Goal: Transaction & Acquisition: Download file/media

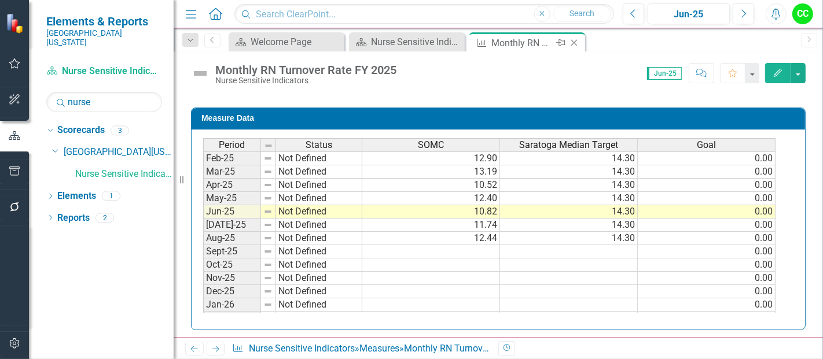
click at [575, 40] on icon "Close" at bounding box center [574, 42] width 12 height 9
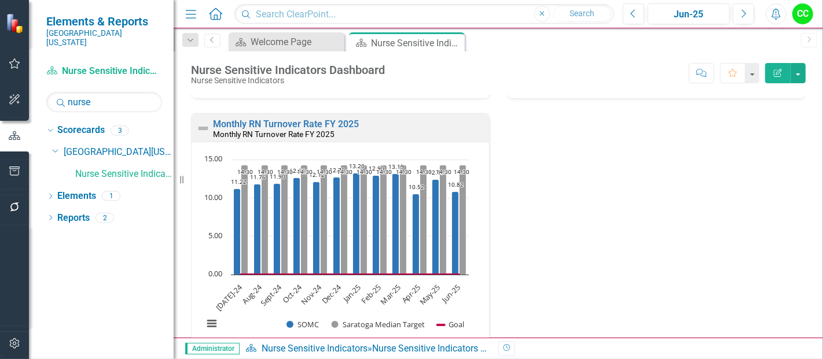
scroll to position [782, 0]
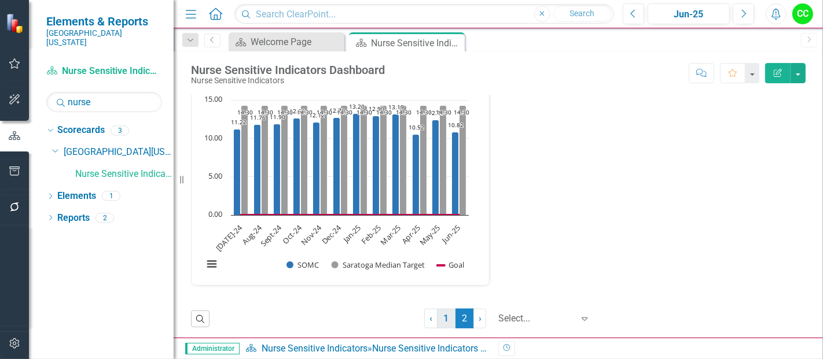
click at [438, 315] on link "1" at bounding box center [446, 319] width 19 height 20
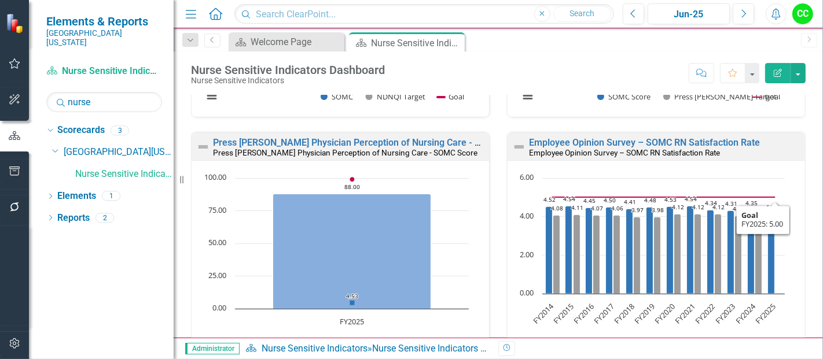
scroll to position [737, 0]
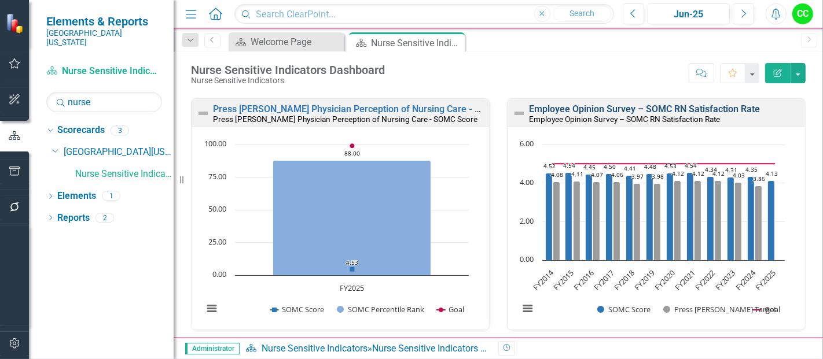
click at [693, 106] on link "Employee Opinion Survey – SOMC RN Satisfaction Rate" at bounding box center [644, 109] width 231 height 11
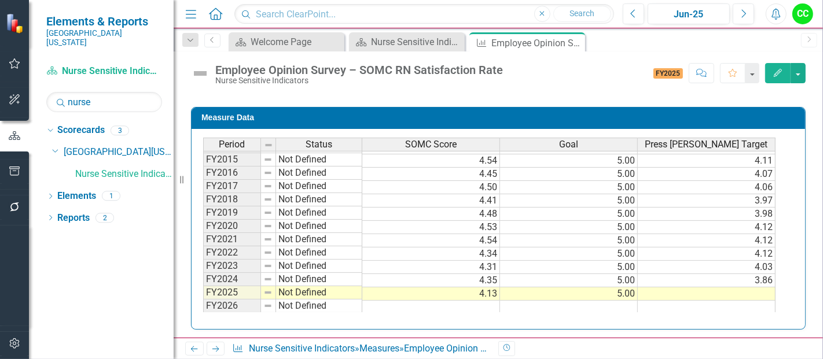
scroll to position [38, 0]
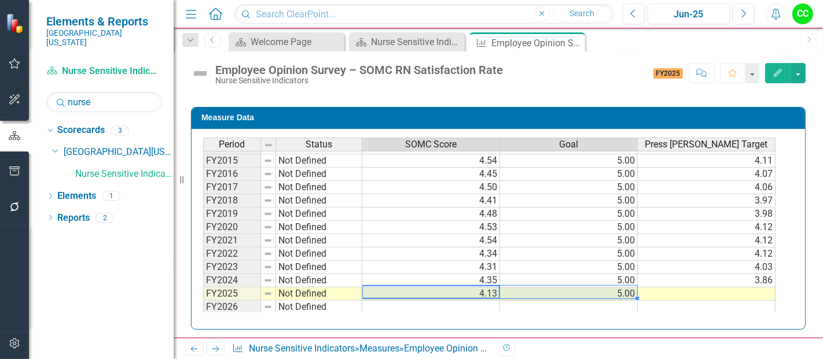
drag, startPoint x: 471, startPoint y: 288, endPoint x: 523, endPoint y: 285, distance: 51.6
click at [523, 288] on tr "FY2025 Not Defined 4.13 5.00" at bounding box center [489, 294] width 572 height 13
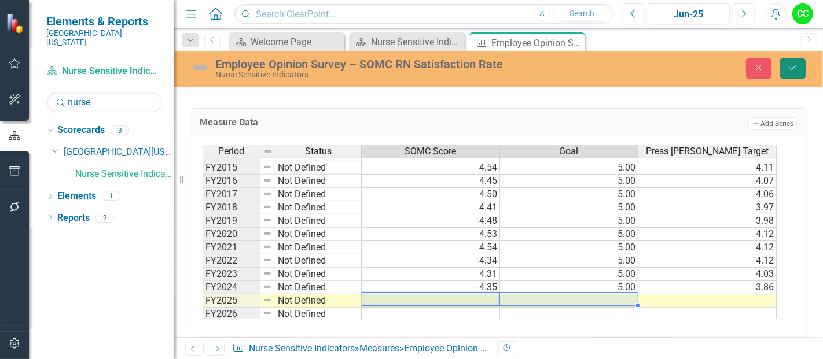
click at [795, 68] on icon "Save" at bounding box center [793, 68] width 10 height 8
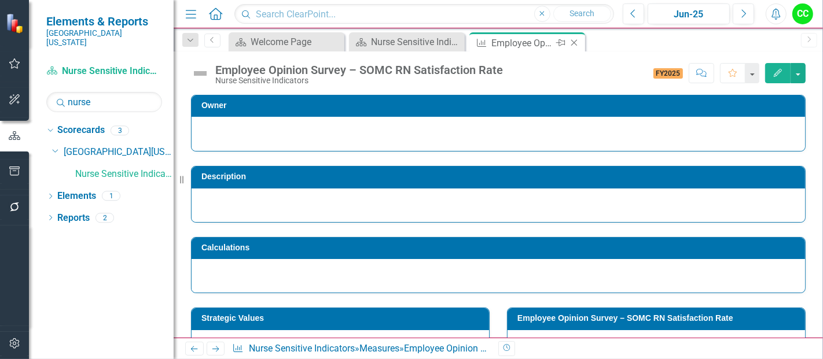
click at [575, 41] on icon "Close" at bounding box center [574, 42] width 12 height 9
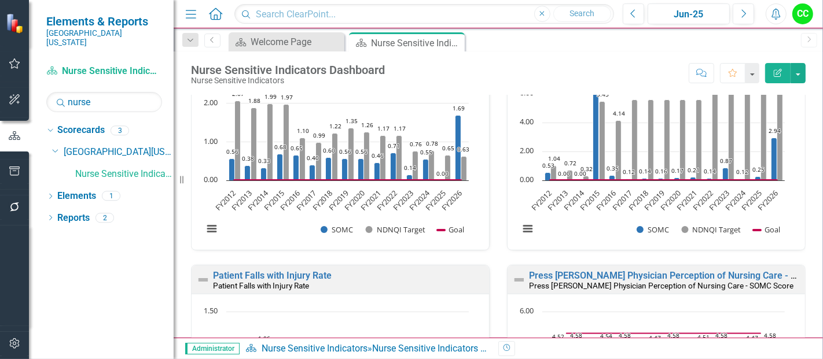
scroll to position [350, 0]
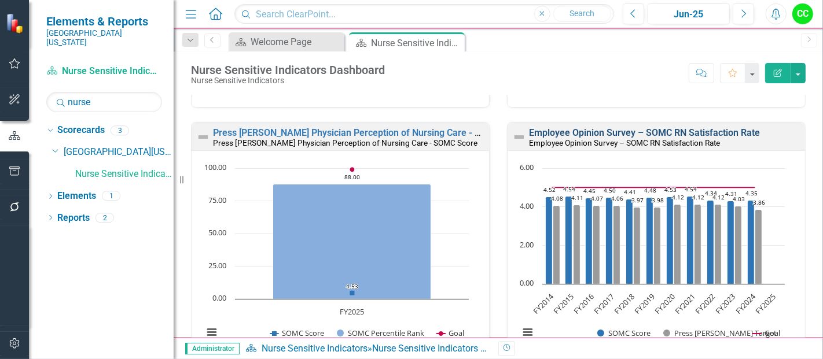
click at [684, 134] on link "Employee Opinion Survey – SOMC RN Satisfaction Rate" at bounding box center [644, 132] width 231 height 11
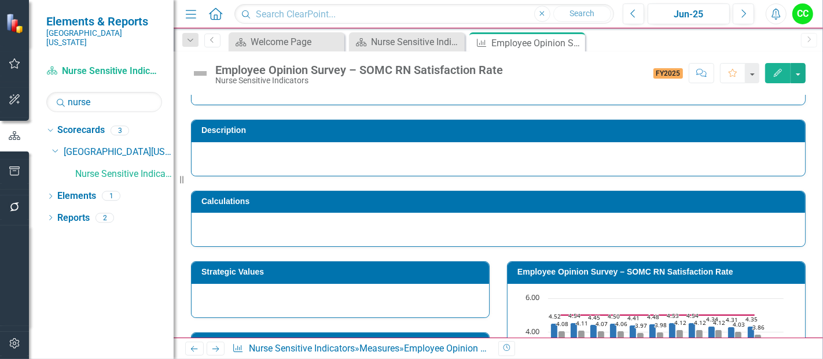
click at [672, 269] on h3 "Employee Opinion Survey – SOMC RN Satisfaction Rate" at bounding box center [658, 272] width 282 height 9
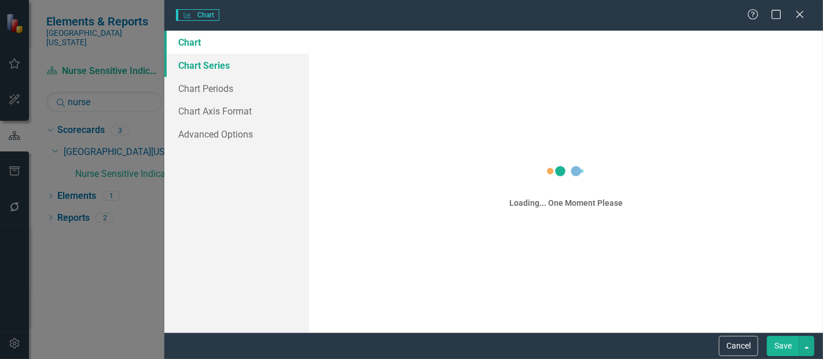
click at [204, 63] on link "Chart Series" at bounding box center [236, 65] width 145 height 23
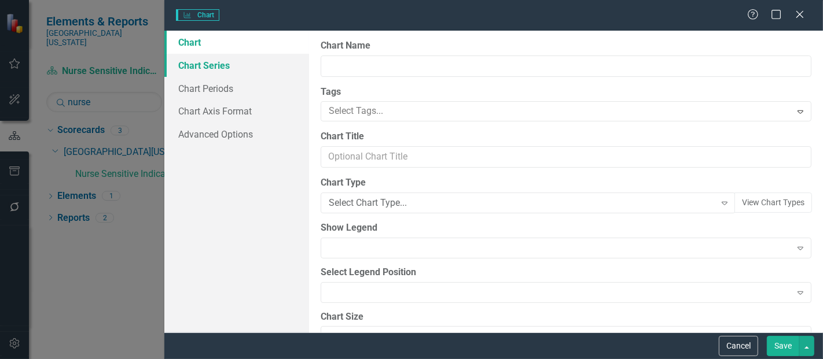
type input "Employee Opinion Survey – SOMC RN Satisfaction Rate"
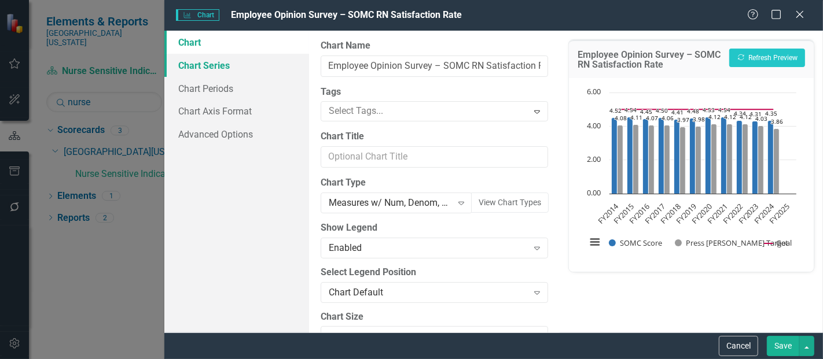
click at [214, 65] on link "Chart Series" at bounding box center [236, 65] width 145 height 23
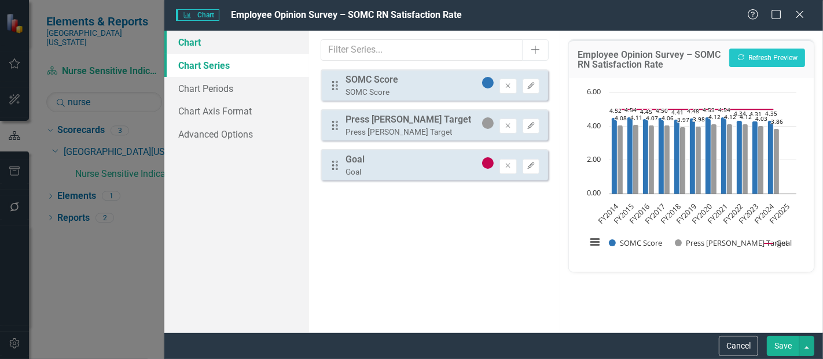
click at [223, 42] on link "Chart" at bounding box center [236, 42] width 145 height 23
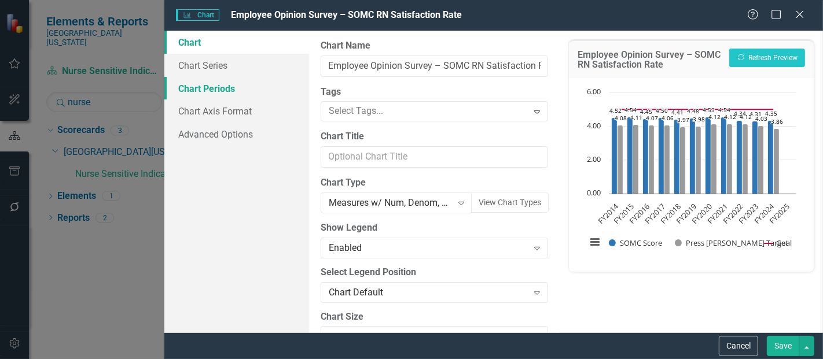
click at [211, 90] on link "Chart Periods" at bounding box center [236, 88] width 145 height 23
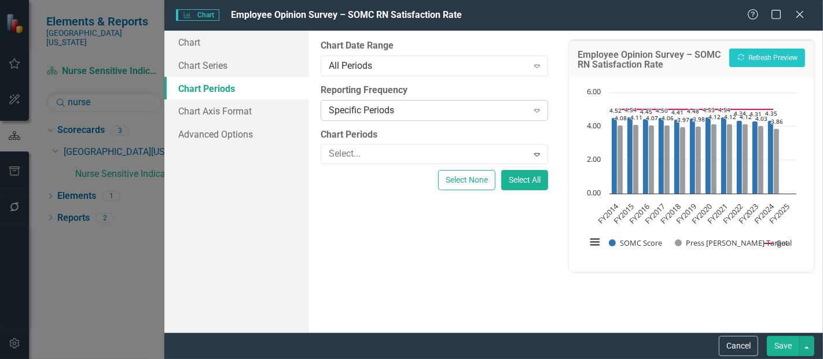
click at [433, 113] on div "Specific Periods" at bounding box center [428, 110] width 199 height 13
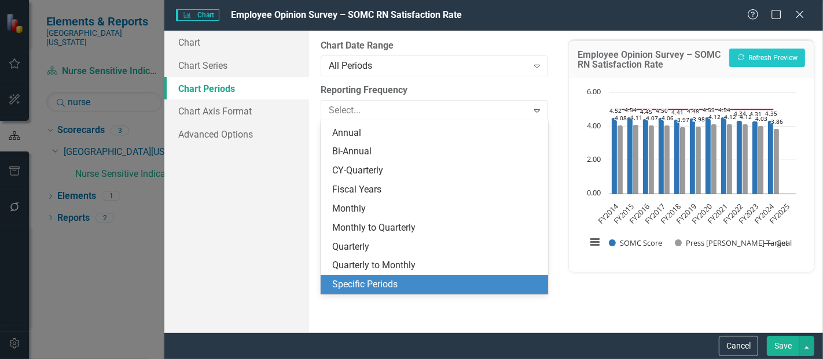
click at [399, 288] on div "Specific Periods" at bounding box center [436, 284] width 209 height 13
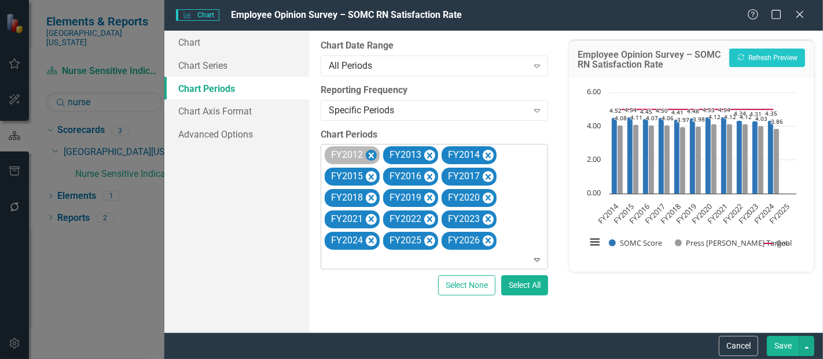
click at [370, 155] on icon "Remove FY2012" at bounding box center [371, 156] width 5 height 6
click at [373, 152] on icon "Remove FY2013" at bounding box center [371, 156] width 11 height 14
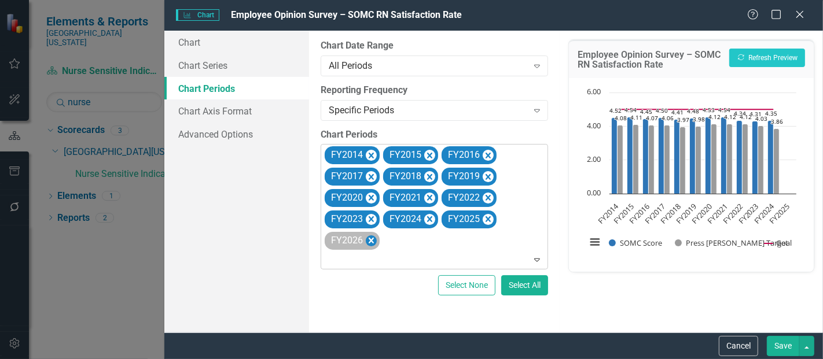
click at [372, 240] on icon "Remove FY2026" at bounding box center [371, 241] width 11 height 14
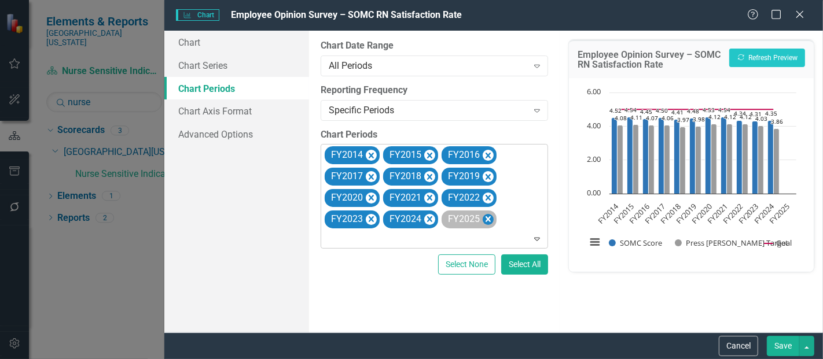
click at [486, 218] on icon "Remove FY2025" at bounding box center [488, 219] width 5 height 6
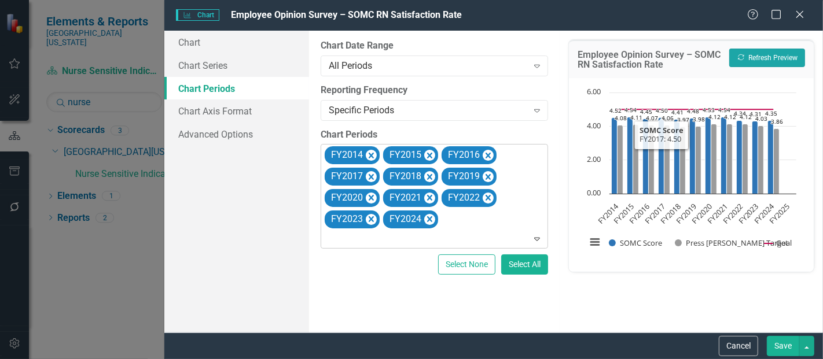
click at [763, 55] on button "Recalculate Refresh Preview" at bounding box center [767, 58] width 76 height 19
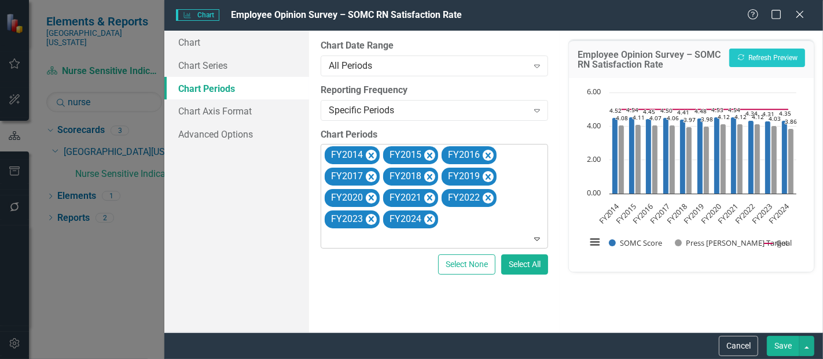
click at [784, 342] on button "Save" at bounding box center [783, 346] width 32 height 20
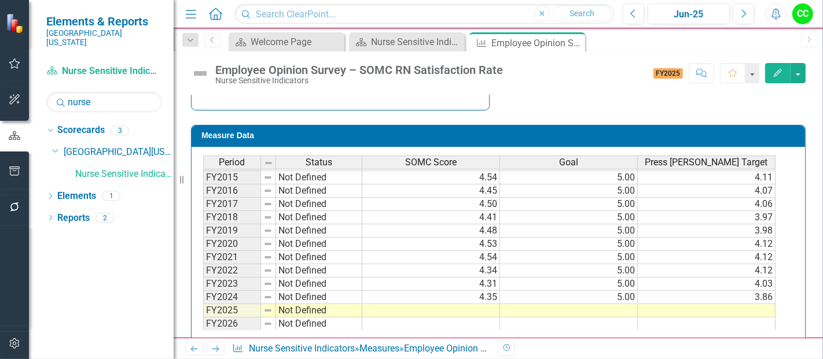
scroll to position [484, 0]
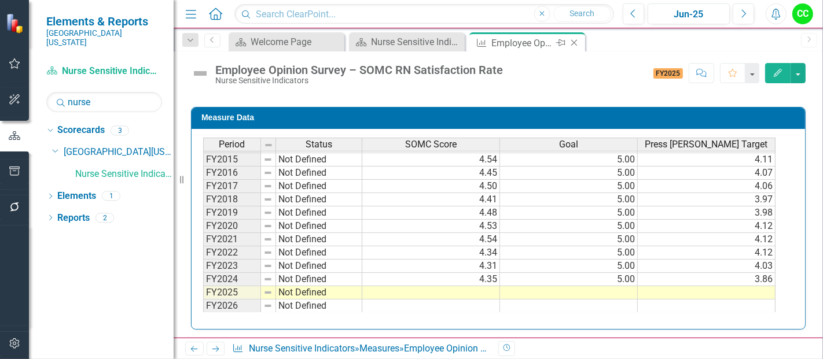
click at [576, 42] on icon "Close" at bounding box center [574, 42] width 12 height 9
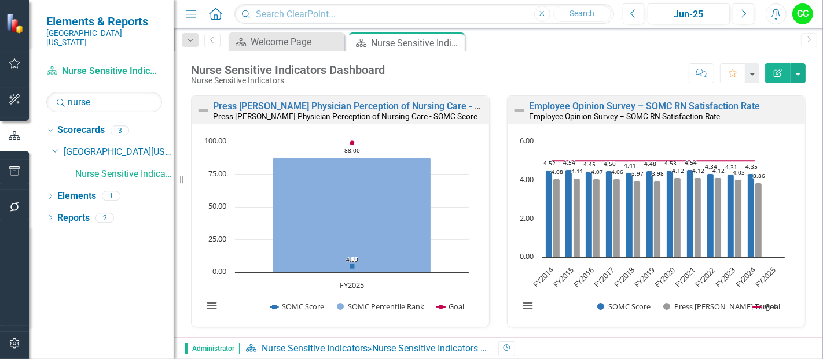
scroll to position [718, 0]
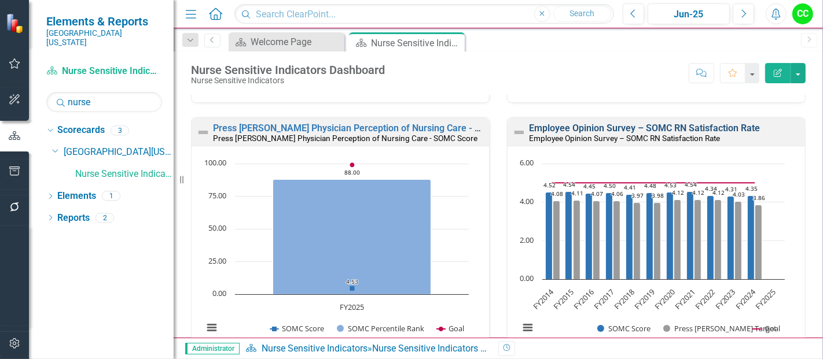
click at [677, 128] on link "Employee Opinion Survey – SOMC RN Satisfaction Rate" at bounding box center [644, 128] width 231 height 11
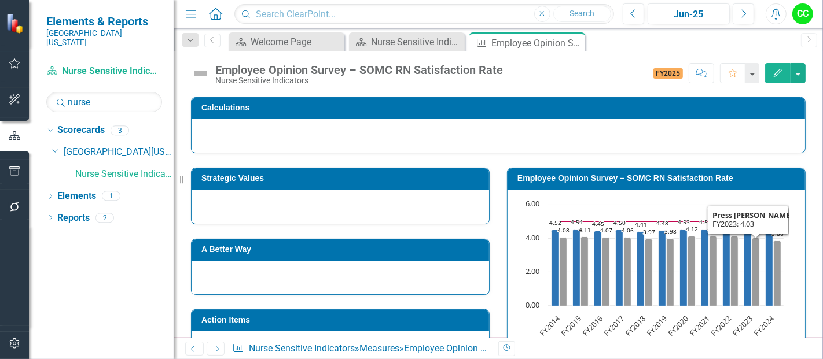
scroll to position [139, 0]
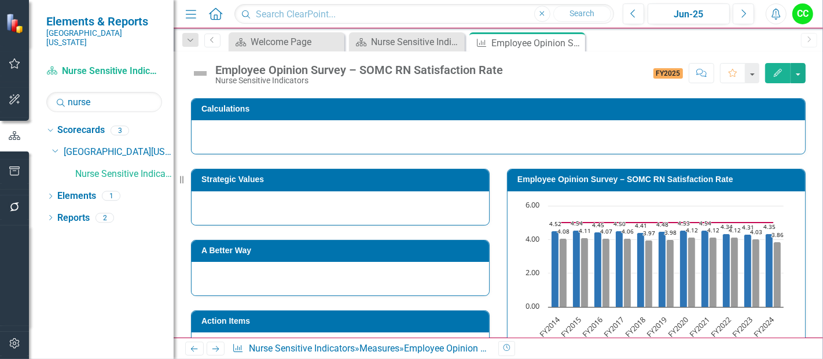
click at [698, 178] on h3 "Employee Opinion Survey – SOMC RN Satisfaction Rate" at bounding box center [658, 179] width 282 height 9
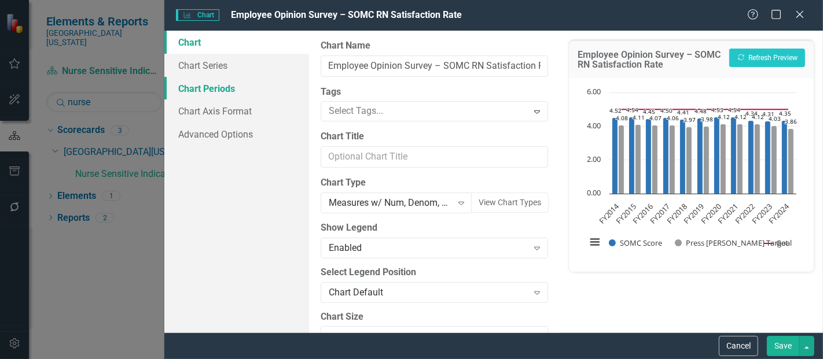
click at [214, 84] on link "Chart Periods" at bounding box center [236, 88] width 145 height 23
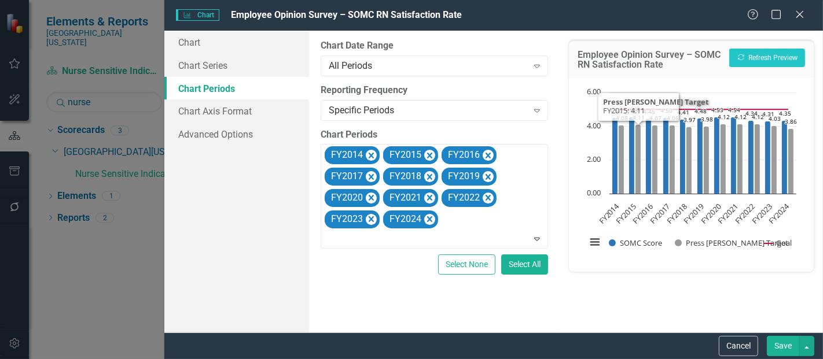
click at [771, 341] on button "Save" at bounding box center [783, 346] width 32 height 20
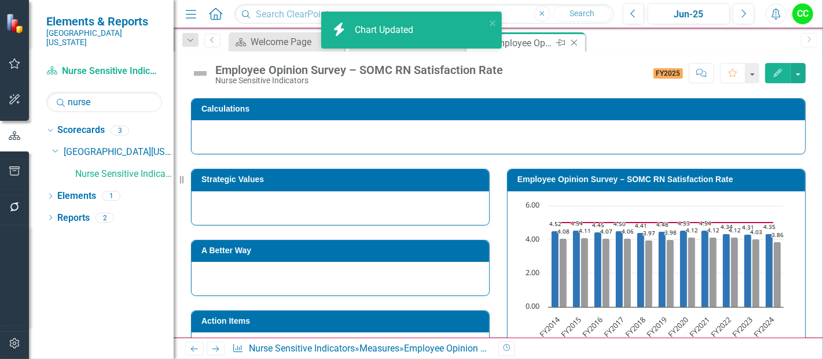
click at [575, 43] on icon "Close" at bounding box center [574, 42] width 12 height 9
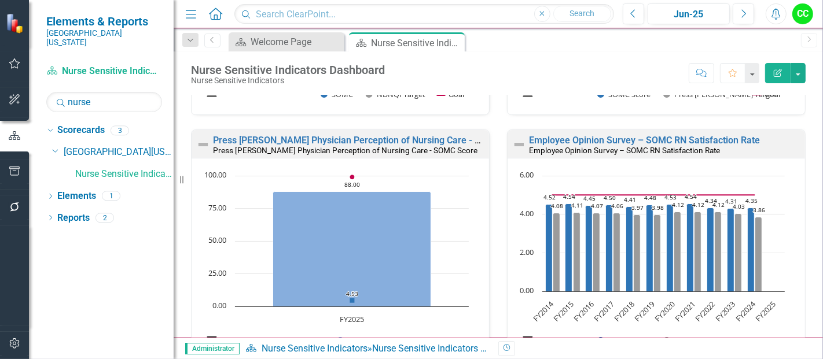
scroll to position [691, 0]
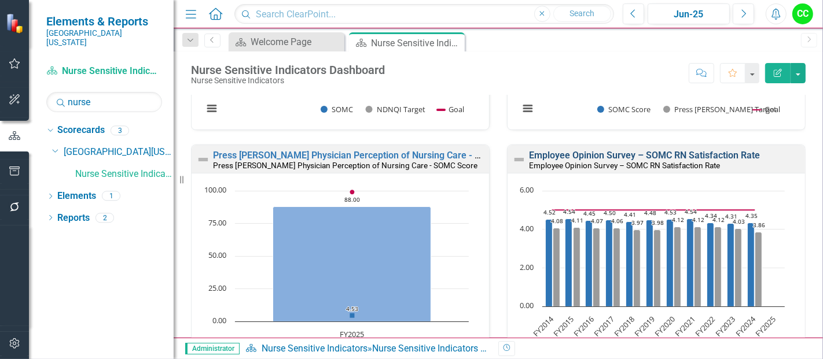
click at [707, 153] on link "Employee Opinion Survey – SOMC RN Satisfaction Rate" at bounding box center [644, 155] width 231 height 11
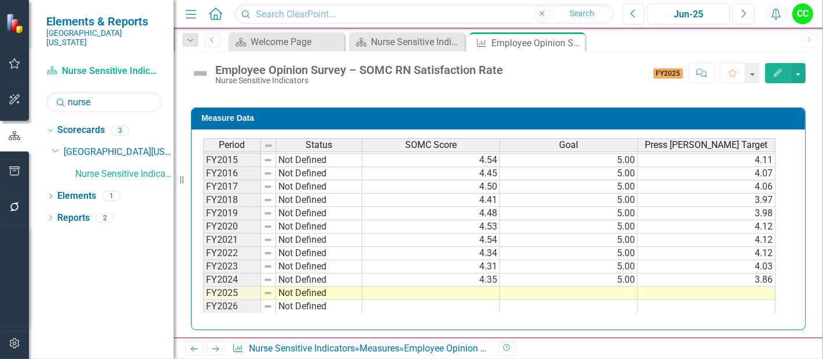
scroll to position [484, 0]
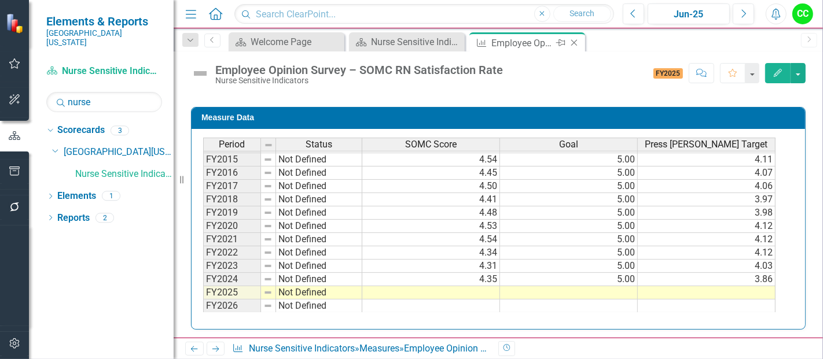
click at [572, 42] on icon "Close" at bounding box center [574, 42] width 12 height 9
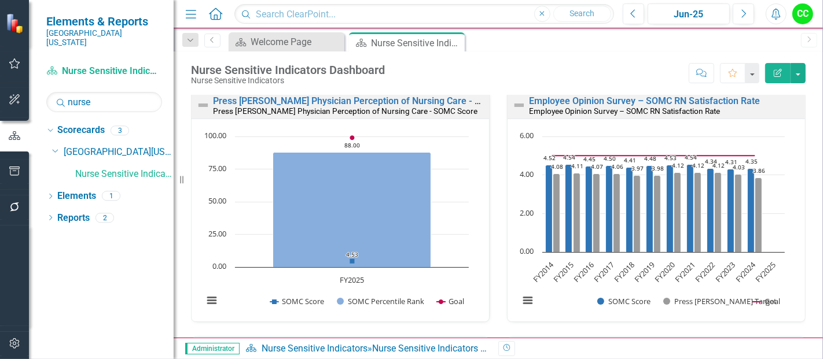
scroll to position [745, 0]
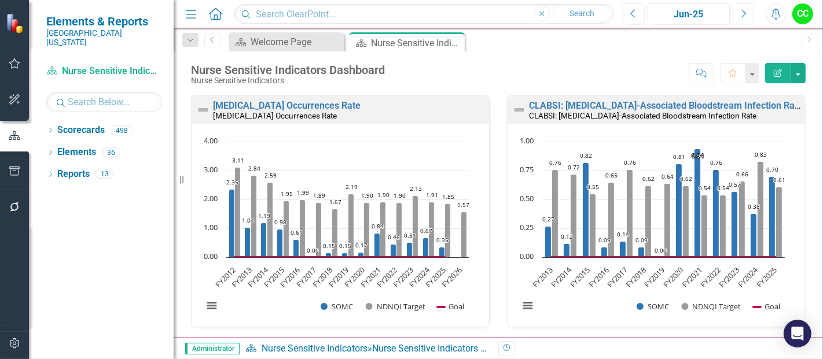
click at [745, 15] on icon "Next" at bounding box center [743, 14] width 6 height 10
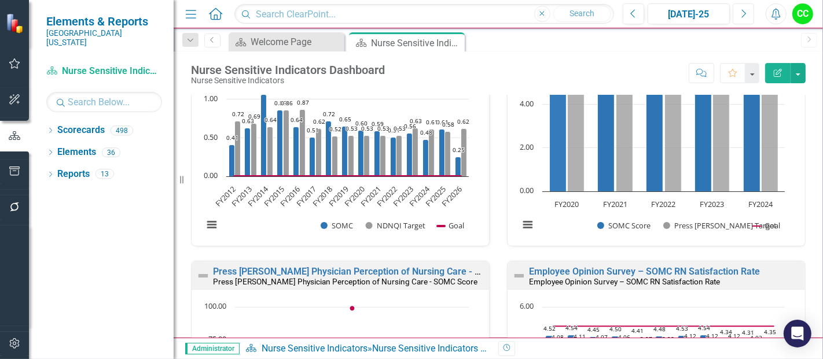
scroll to position [1, 0]
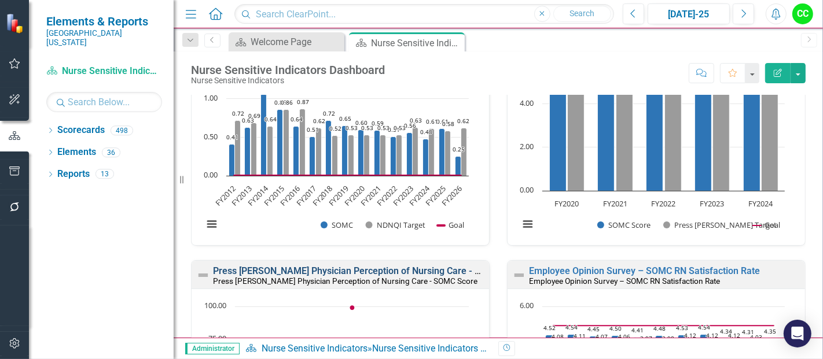
click at [411, 269] on link "Press [PERSON_NAME] Physician Perception of Nursing Care - SOMC Score" at bounding box center [370, 271] width 314 height 11
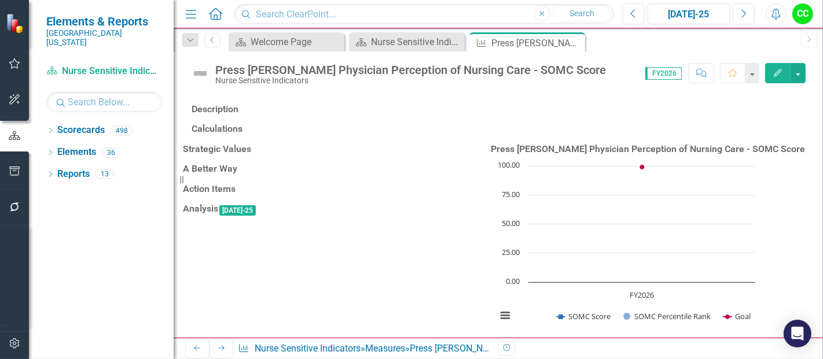
scroll to position [193, 0]
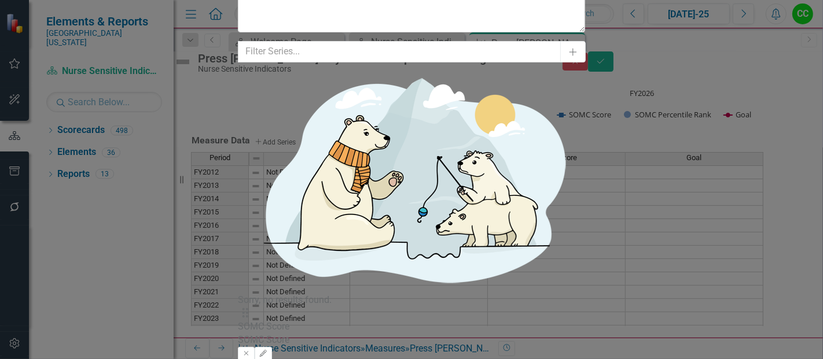
scroll to position [16, 0]
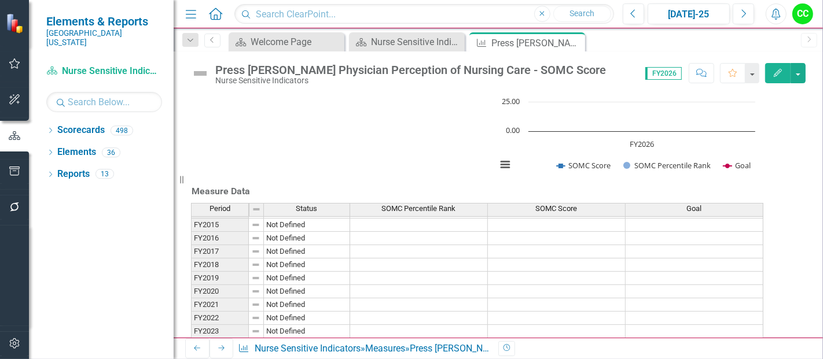
scroll to position [147, 0]
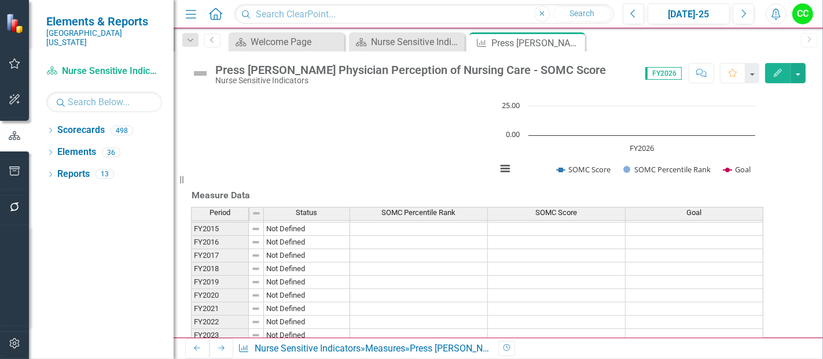
click at [694, 8] on h3 "Press [PERSON_NAME] Physician Perception of Nursing Care - SOMC Score" at bounding box center [648, 2] width 314 height 10
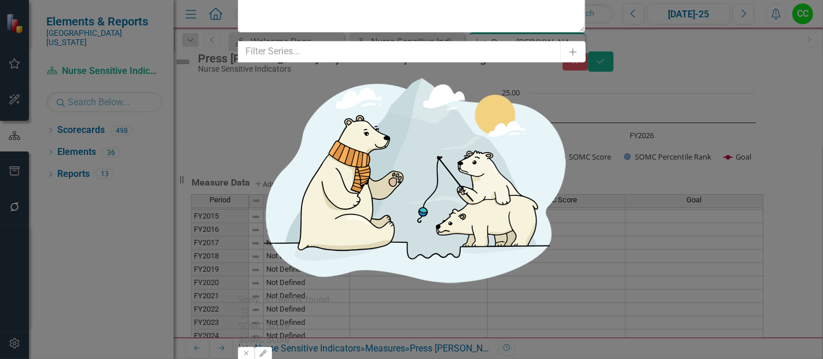
scroll to position [16, 0]
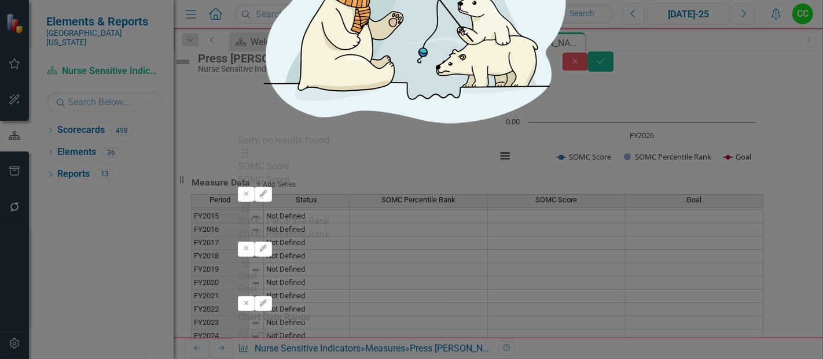
drag, startPoint x: 365, startPoint y: 156, endPoint x: 373, endPoint y: 155, distance: 8.3
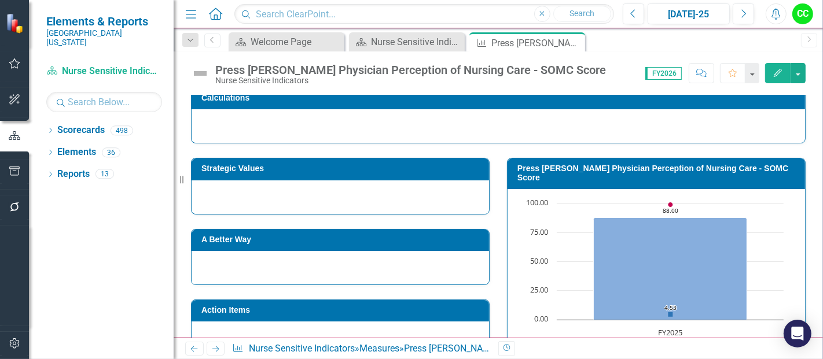
scroll to position [43, 0]
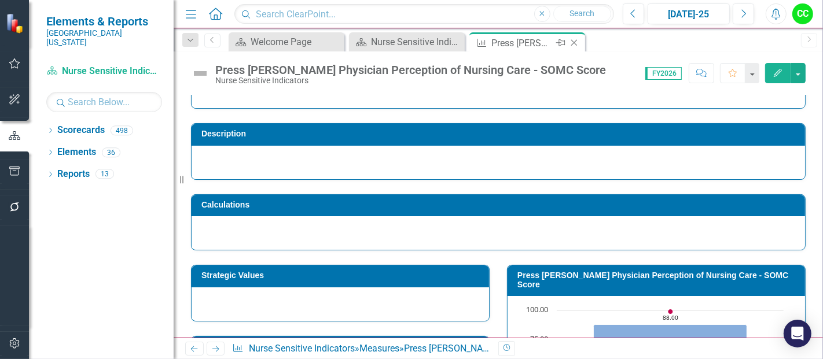
click at [577, 39] on icon "Close" at bounding box center [574, 42] width 12 height 9
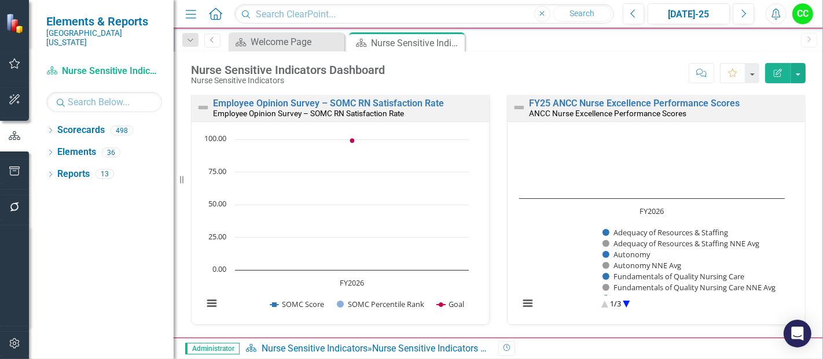
scroll to position [951, 0]
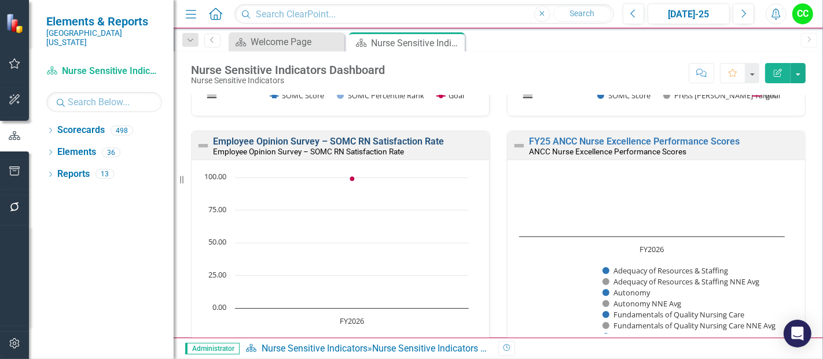
click at [418, 141] on link "Employee Opinion Survey – SOMC RN Satisfaction Rate" at bounding box center [328, 141] width 231 height 11
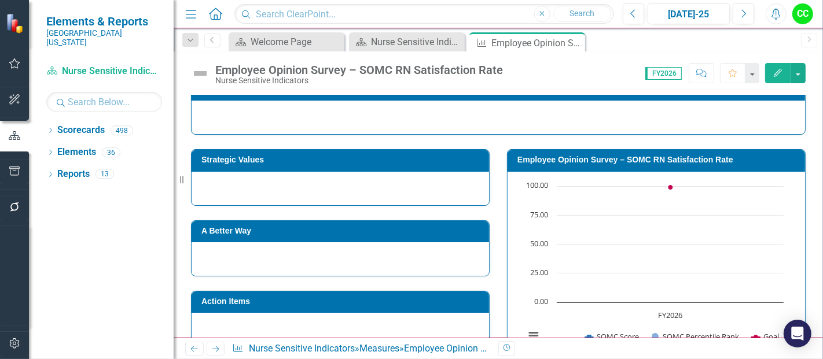
scroll to position [159, 0]
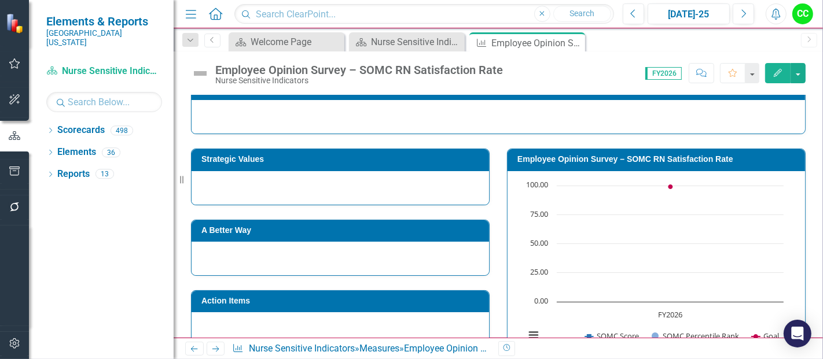
click at [724, 157] on h3 "Employee Opinion Survey – SOMC RN Satisfaction Rate" at bounding box center [658, 159] width 282 height 9
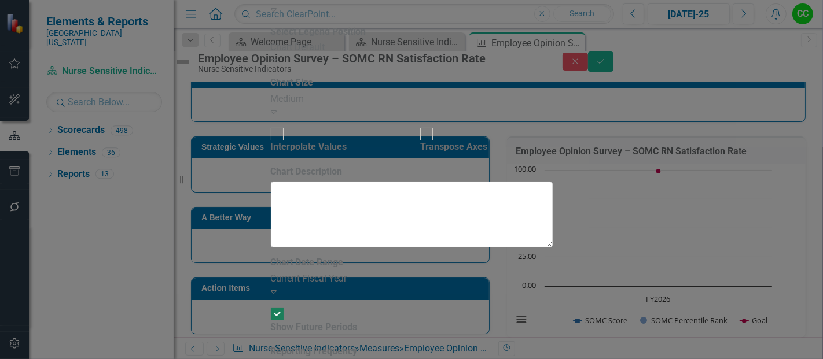
scroll to position [16, 0]
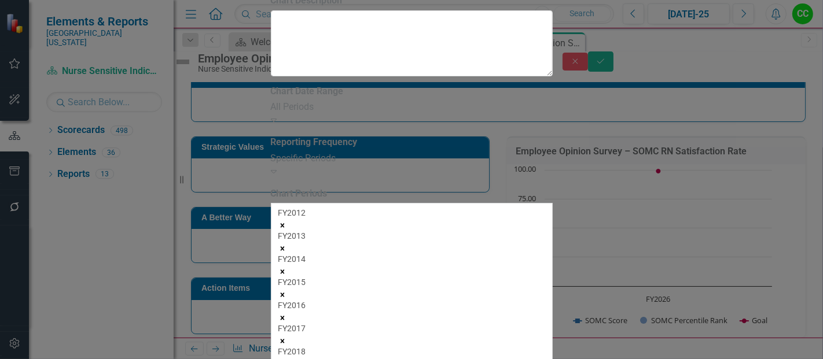
click at [286, 222] on icon "Remove FY2012" at bounding box center [282, 226] width 8 height 8
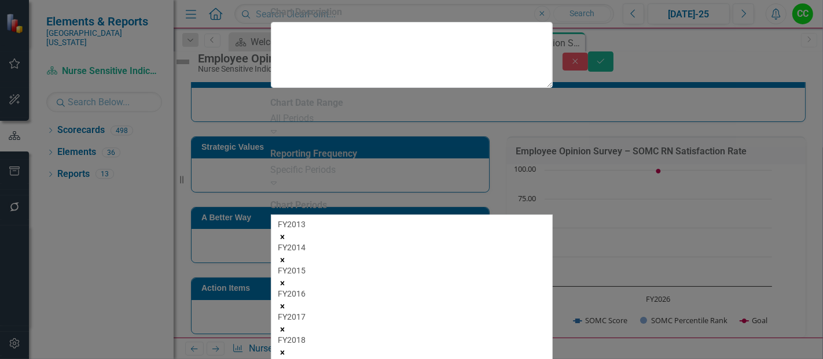
click at [284, 235] on icon "Remove FY2013" at bounding box center [282, 237] width 4 height 4
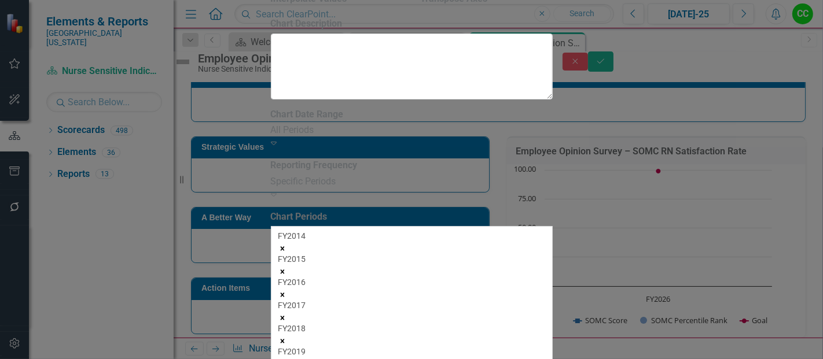
click at [284, 247] on icon "Remove FY2014" at bounding box center [282, 249] width 4 height 4
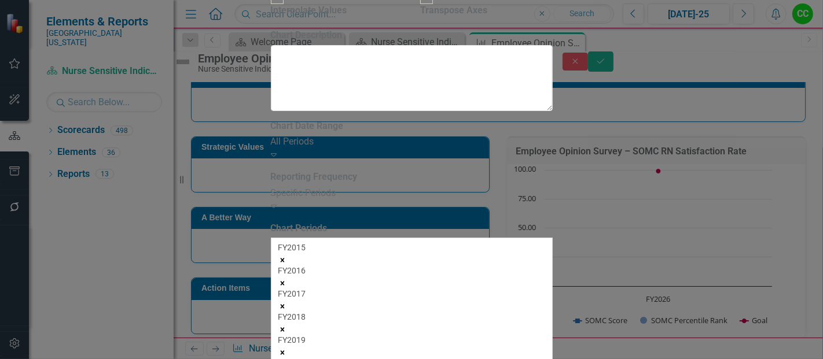
click at [284, 258] on icon "Remove FY2015" at bounding box center [282, 260] width 4 height 4
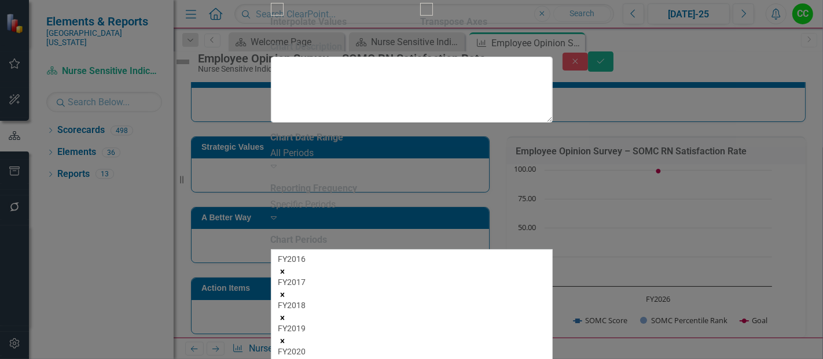
click at [284, 270] on icon "Remove FY2016" at bounding box center [282, 272] width 4 height 4
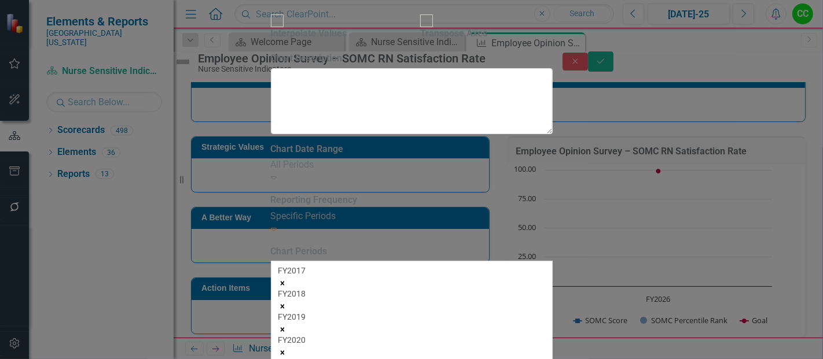
click at [284, 281] on icon "Remove FY2017" at bounding box center [282, 283] width 4 height 4
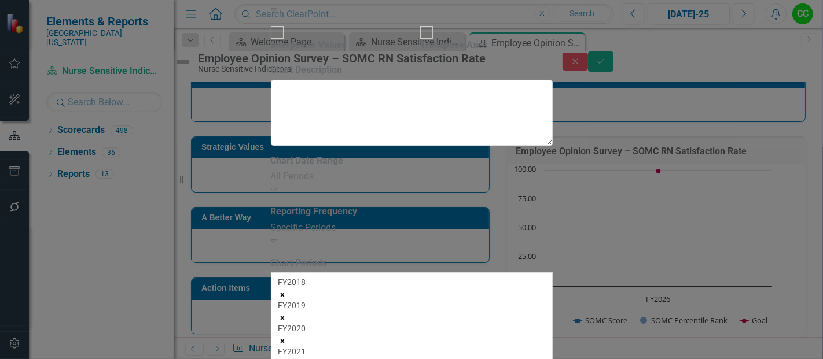
click at [284, 293] on icon "Remove FY2018" at bounding box center [282, 295] width 4 height 4
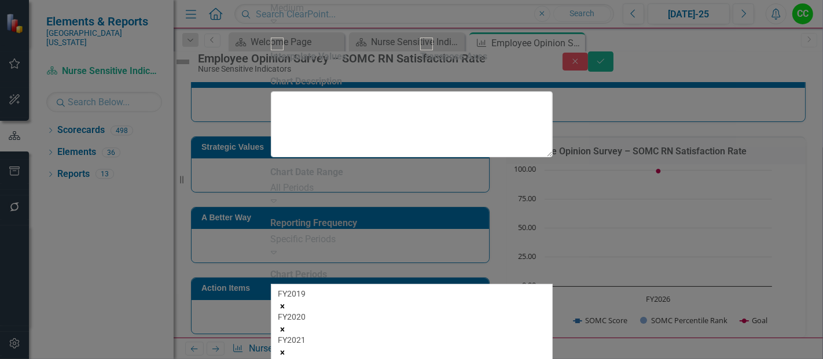
click at [284, 304] on icon "Remove FY2019" at bounding box center [282, 306] width 4 height 4
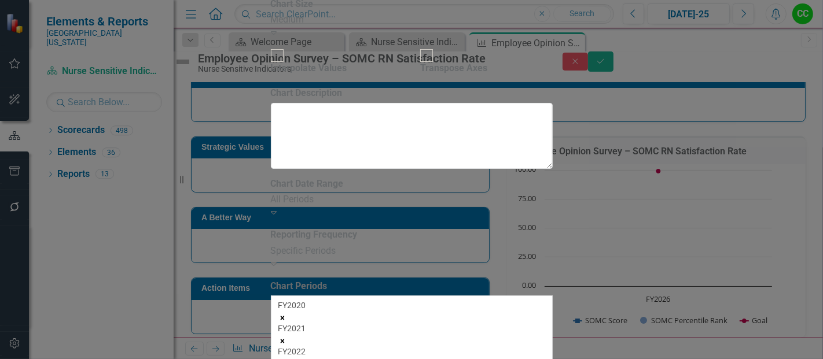
click at [284, 316] on icon "Remove FY2020" at bounding box center [282, 318] width 4 height 4
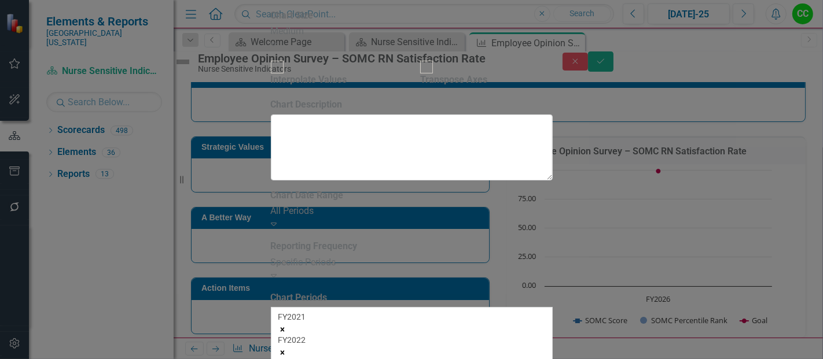
click at [284, 328] on icon "Remove FY2021" at bounding box center [282, 330] width 4 height 4
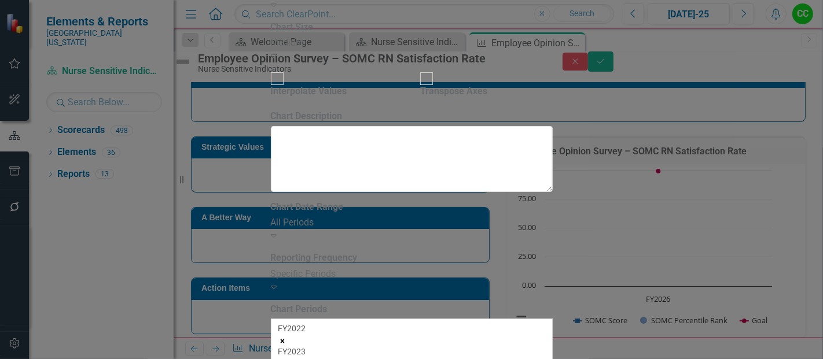
click at [284, 339] on icon "Remove FY2022" at bounding box center [282, 341] width 4 height 4
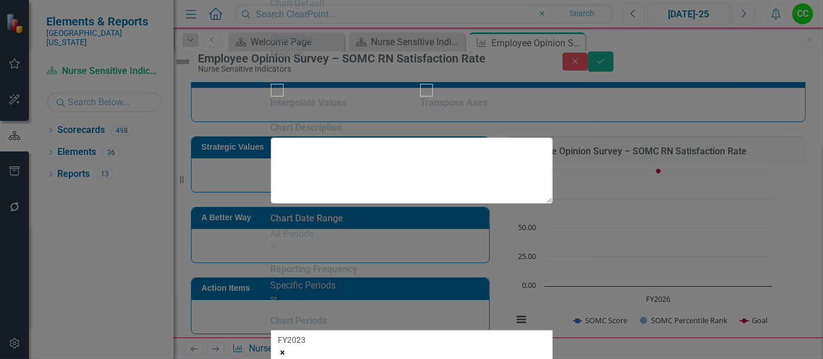
click at [284, 351] on icon "Remove FY2023" at bounding box center [282, 353] width 4 height 4
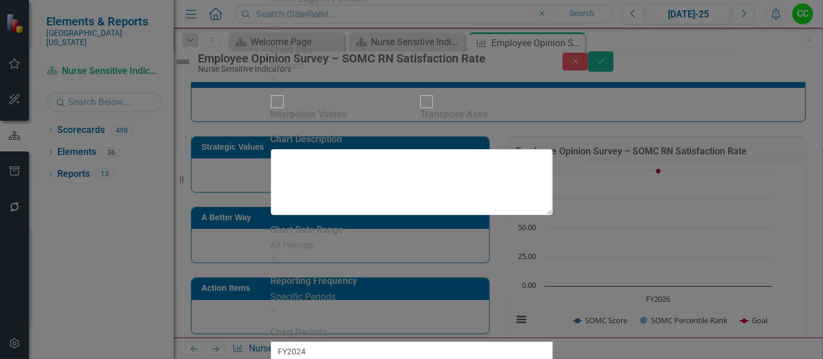
click at [284, 359] on icon "Remove FY2024" at bounding box center [282, 364] width 4 height 4
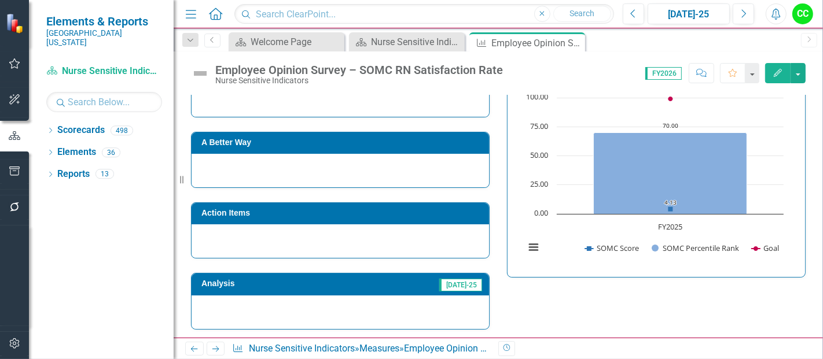
scroll to position [174, 0]
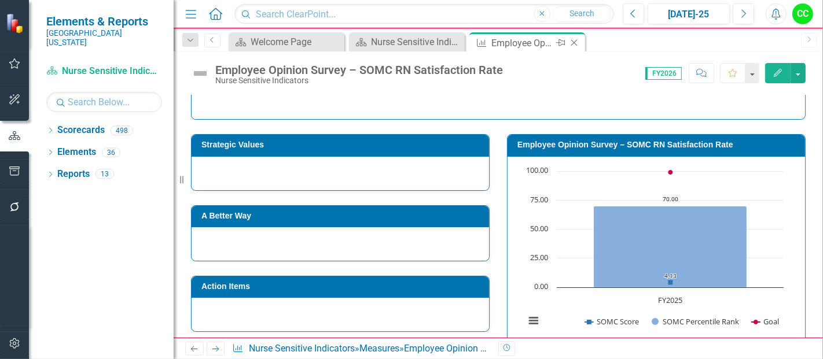
click at [574, 38] on icon "Close" at bounding box center [574, 42] width 12 height 9
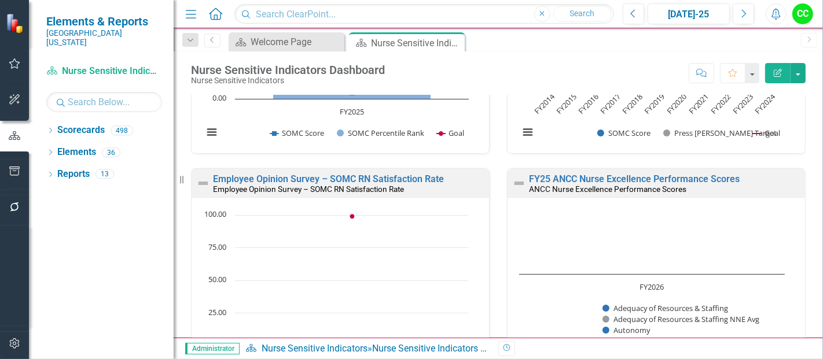
scroll to position [915, 0]
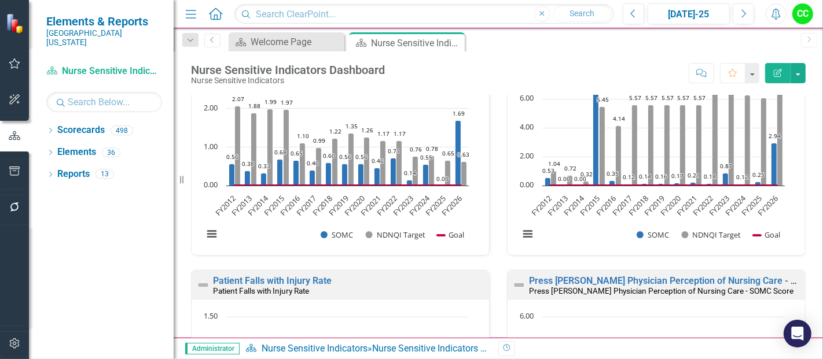
scroll to position [288, 0]
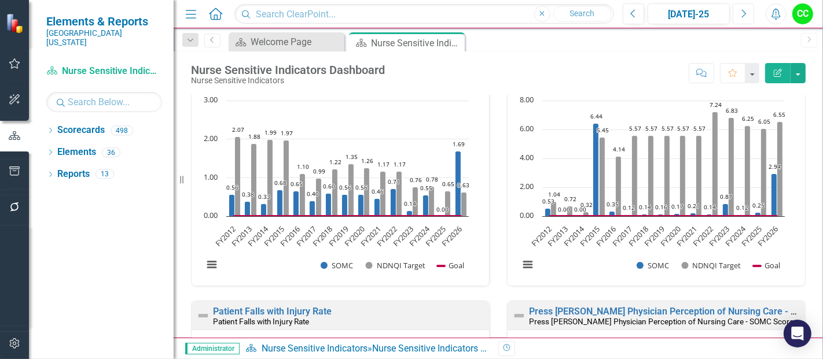
click at [744, 13] on icon "Next" at bounding box center [743, 14] width 6 height 10
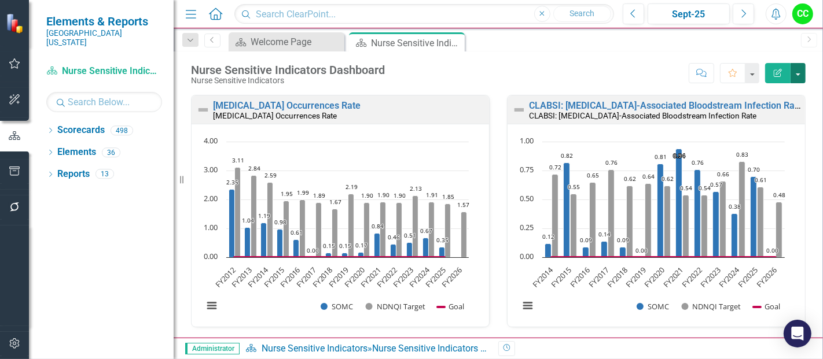
click at [798, 72] on button "button" at bounding box center [798, 73] width 15 height 20
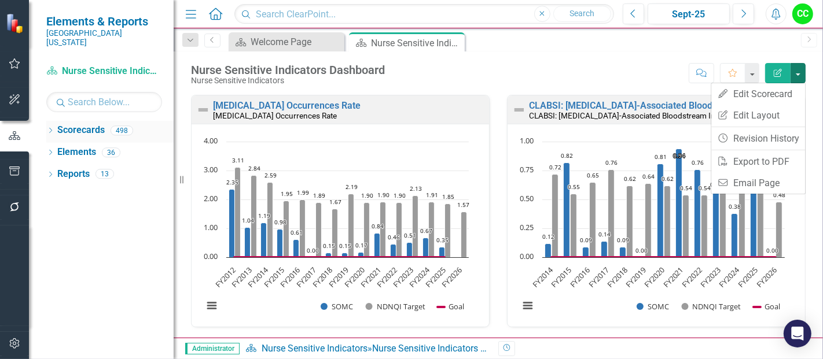
click at [52, 128] on icon "Dropdown" at bounding box center [50, 131] width 8 height 6
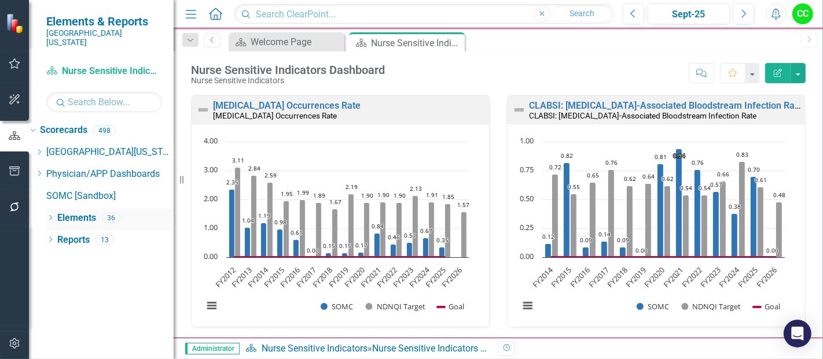
click at [47, 216] on icon "Dropdown" at bounding box center [50, 219] width 8 height 6
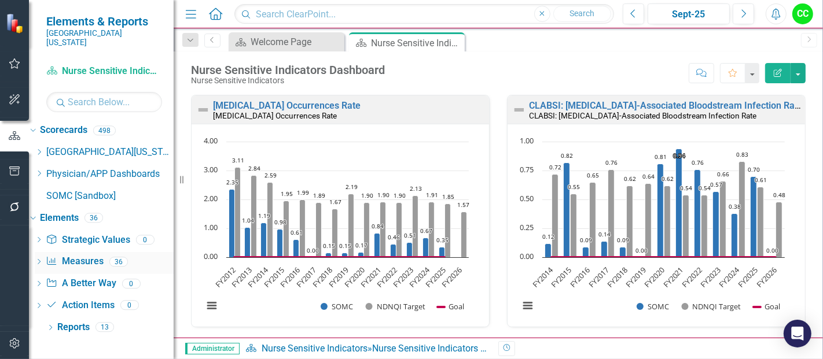
click at [89, 255] on link "Measure Measures" at bounding box center [74, 261] width 57 height 13
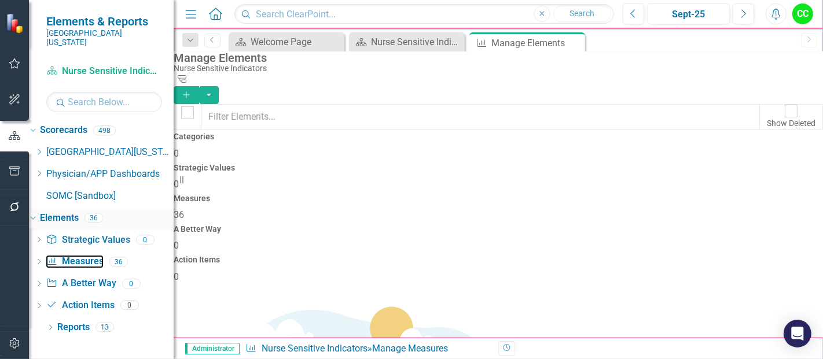
scroll to position [754, 0]
click at [50, 326] on icon "Dropdown" at bounding box center [50, 329] width 8 height 6
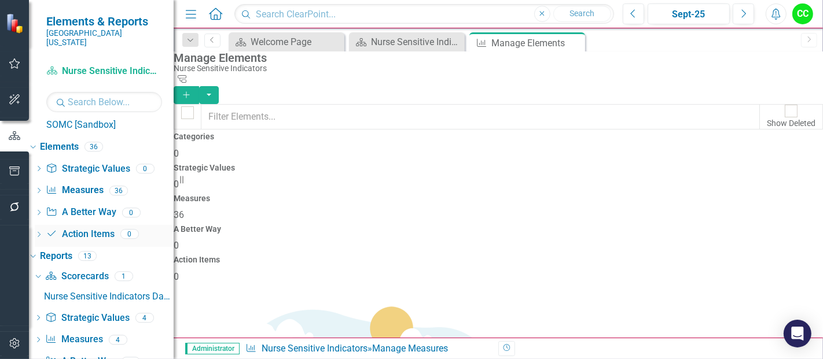
scroll to position [72, 0]
click at [90, 311] on link "Strategic Value Strategic Values" at bounding box center [87, 317] width 84 height 13
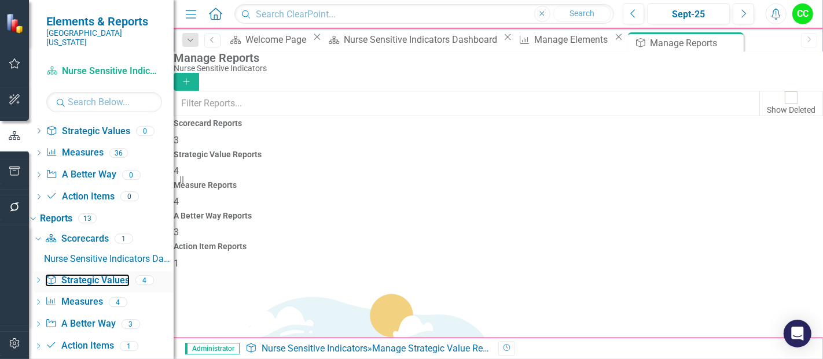
scroll to position [115, 0]
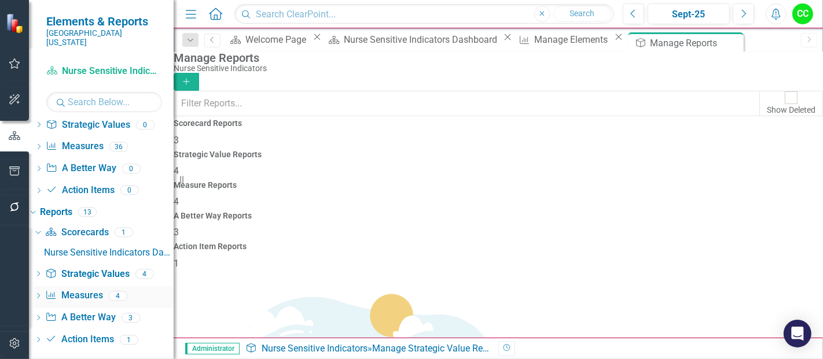
click at [100, 289] on link "Measure Measures" at bounding box center [73, 295] width 57 height 13
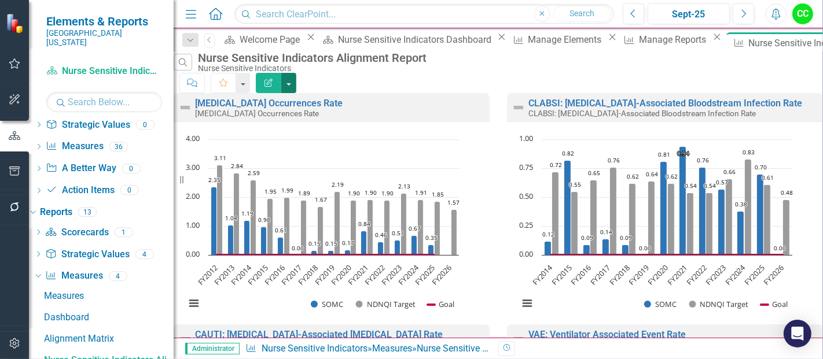
click at [296, 73] on button "button" at bounding box center [288, 83] width 15 height 20
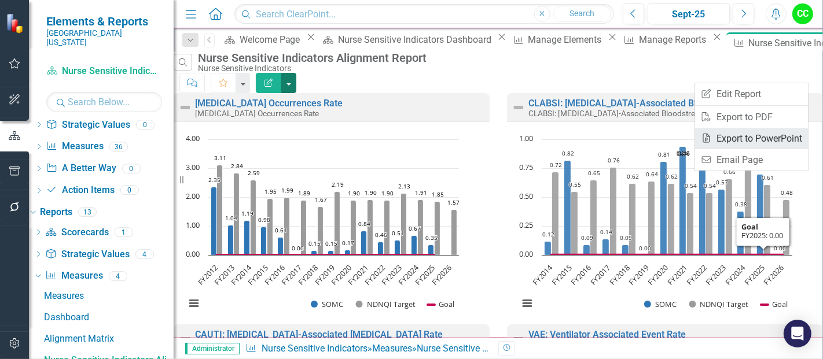
click at [749, 139] on link "PowerPoint Export to PowerPoint" at bounding box center [751, 138] width 113 height 21
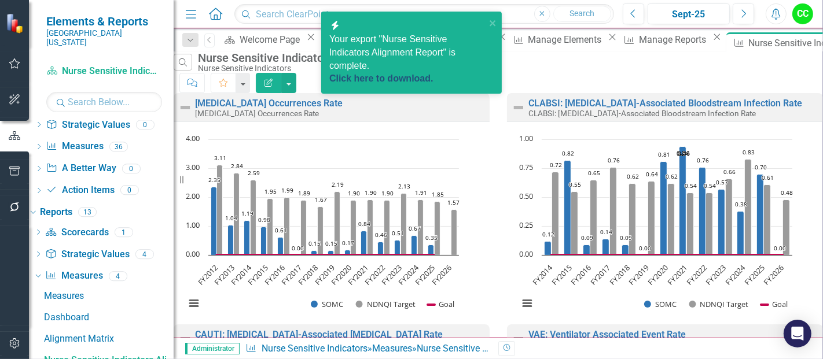
click at [395, 74] on link "Click here to download." at bounding box center [381, 79] width 104 height 10
